Goal: Transaction & Acquisition: Purchase product/service

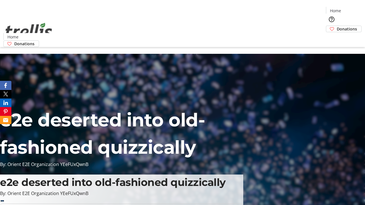
click at [337, 26] on span "Donations" at bounding box center [347, 29] width 20 height 6
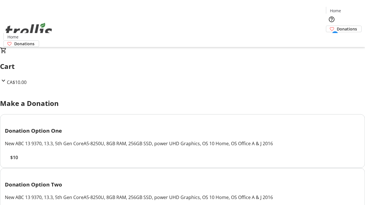
select select "CA"
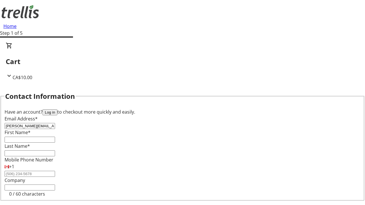
type input "[PERSON_NAME][EMAIL_ADDRESS][DOMAIN_NAME]"
type input "[PERSON_NAME]"
type input "Keebler"
type input "[STREET_ADDRESS][PERSON_NAME]"
type input "Kelowna"
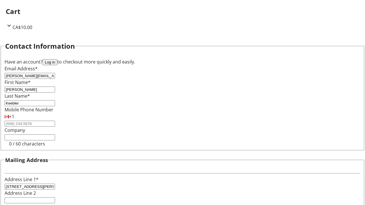
select select "BC"
type input "Kelowna"
type input "V1Y 0C2"
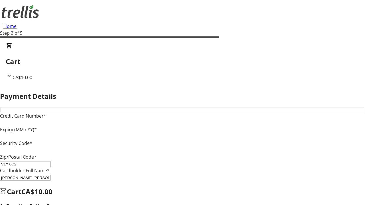
type input "V1Y 0C2"
